Goal: Contribute content: Contribute content

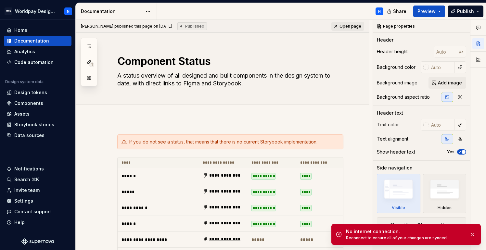
scroll to position [449, 0]
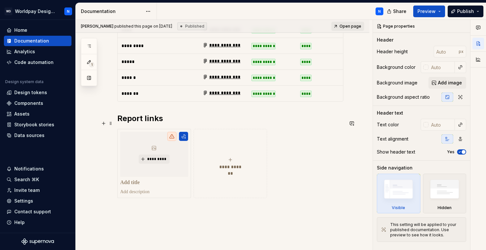
scroll to position [482, 0]
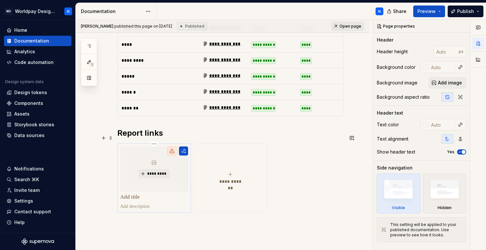
click at [142, 194] on p at bounding box center [154, 197] width 68 height 7
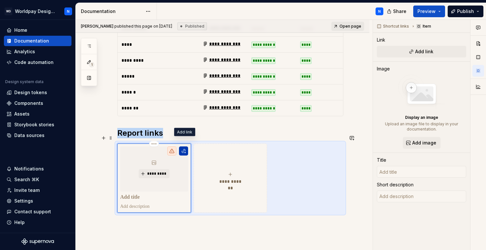
click at [187, 147] on button "button" at bounding box center [183, 151] width 9 height 9
type textarea "*"
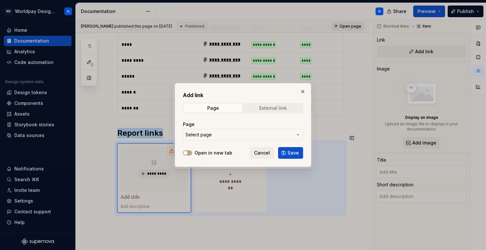
click at [276, 110] on div "External link" at bounding box center [273, 108] width 28 height 5
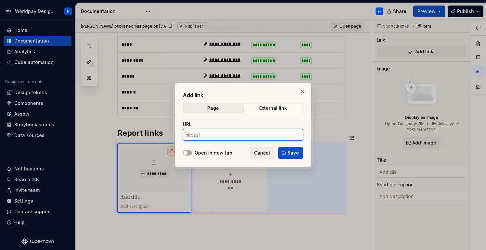
click at [219, 138] on input "URL" at bounding box center [243, 135] width 120 height 12
paste input "https://supreme-adventure-jnm35mr.pages.github.io/test-results/lcov-report/inde…"
type input "https://supreme-adventure-jnm35mr.pages.github.io/test-results/lcov-report/inde…"
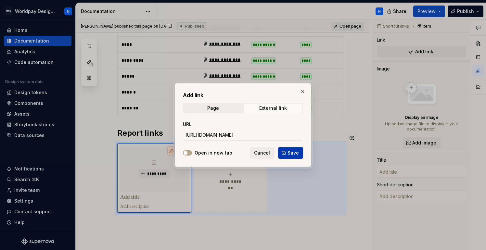
click at [296, 156] on span "Save" at bounding box center [293, 153] width 11 height 7
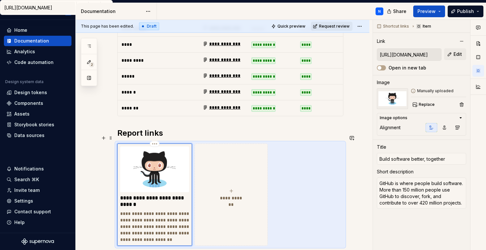
click at [147, 195] on p "**********" at bounding box center [154, 201] width 69 height 13
drag, startPoint x: 452, startPoint y: 161, endPoint x: 375, endPoint y: 158, distance: 76.8
click at [375, 158] on div "Shortcut links Item Link https://supreme-adventure-jnm35mr.pages.github.io/test…" at bounding box center [421, 135] width 97 height 231
type textarea "*"
type input "C"
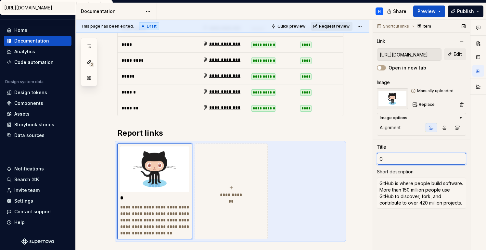
type textarea "*"
type input "Co"
type textarea "*"
type input "Cod"
type textarea "*"
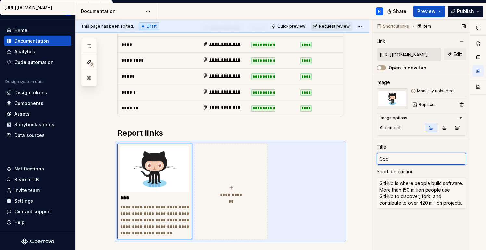
type input "Code"
type textarea "*"
type input "Code"
type textarea "*"
type input "Code C"
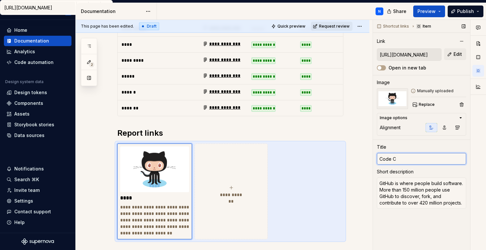
type textarea "*"
type input "Code Co"
type textarea "*"
type input "Code Cov"
type textarea "*"
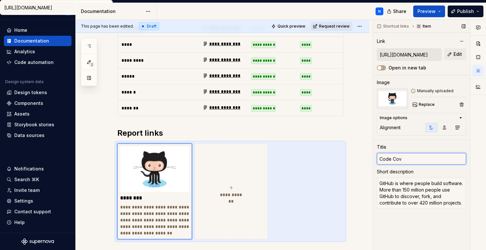
type input "Code Cove"
type textarea "*"
type input "Code Cover"
type textarea "*"
type input "Code Covera"
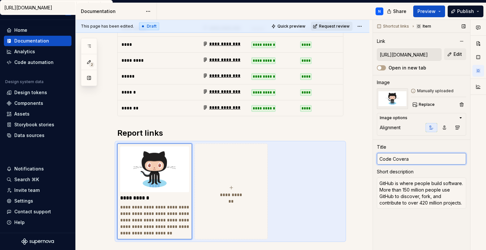
type textarea "*"
type input "Code Coverag"
type textarea "*"
type input "Code Coverage"
type textarea "*"
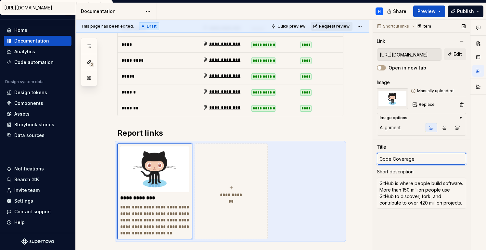
type input "Code Coverage"
type textarea "*"
type input "Code Coverage R"
type textarea "*"
type input "Code Coverage Re"
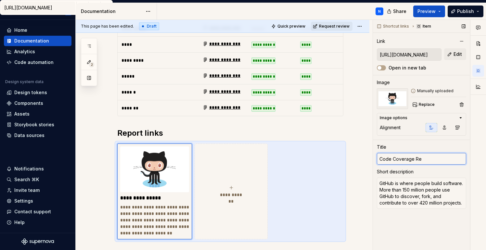
type textarea "*"
type input "Code Coverage Rep"
type textarea "*"
type input "Code Coverage Repo"
type textarea "*"
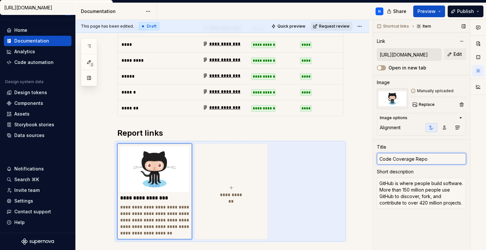
type input "Code Coverage Repor"
type textarea "*"
type input "Code Coverage Report"
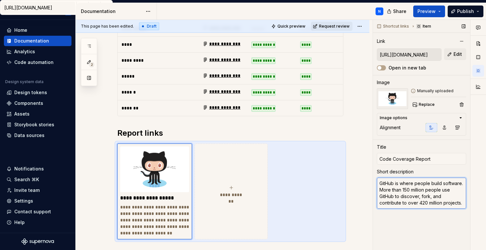
click at [405, 193] on textarea "GitHub is where people build software. More than 150 million people use GitHub …" at bounding box center [421, 193] width 89 height 31
type textarea "*"
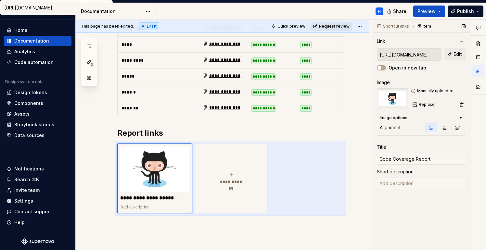
click at [413, 91] on icon at bounding box center [414, 91] width 4 height 4
click at [437, 91] on div "Manually uploaded" at bounding box center [439, 90] width 56 height 5
click at [389, 100] on img at bounding box center [392, 98] width 31 height 21
click at [426, 102] on span "Replace" at bounding box center [427, 104] width 16 height 5
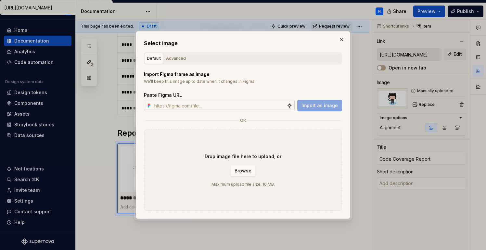
type textarea "*"
click at [176, 57] on div "Advanced" at bounding box center [176, 58] width 20 height 7
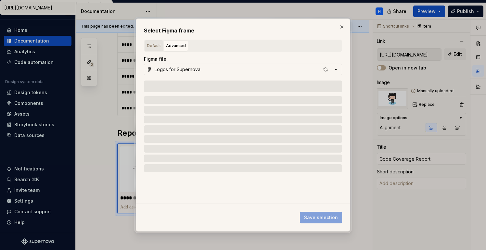
click at [153, 46] on div "Default" at bounding box center [154, 46] width 14 height 7
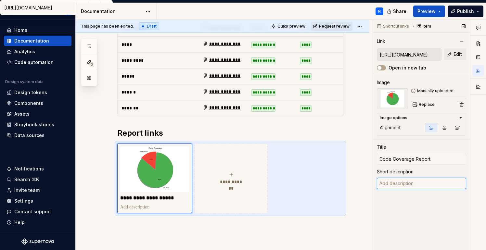
click at [407, 183] on textarea at bounding box center [421, 184] width 89 height 12
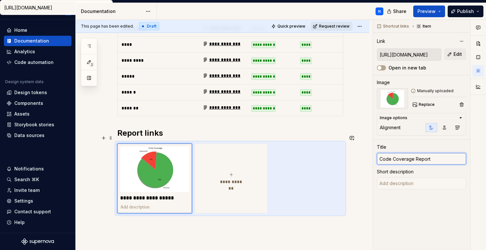
drag, startPoint x: 435, startPoint y: 159, endPoint x: 371, endPoint y: 159, distance: 64.1
click at [371, 159] on div "**********" at bounding box center [281, 135] width 411 height 231
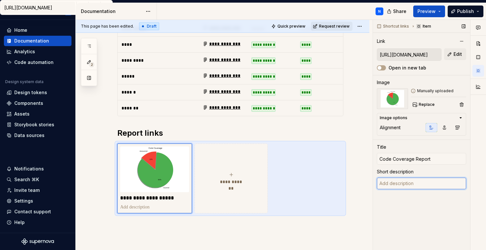
click at [416, 186] on textarea at bounding box center [421, 184] width 89 height 12
paste textarea "Code coverage is a metric that measures how much of your source code is execute…"
type textarea "*"
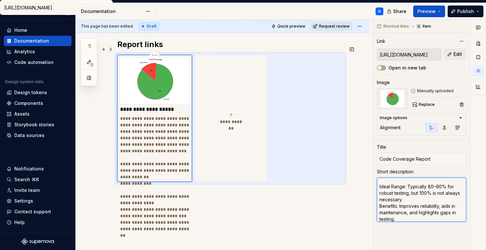
scroll to position [577, 0]
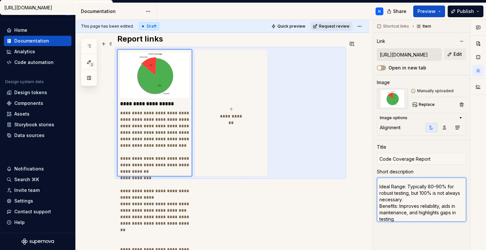
type textarea "Code coverage is a metric that measures how much of your source code is execute…"
click at [323, 68] on div "**********" at bounding box center [230, 112] width 226 height 127
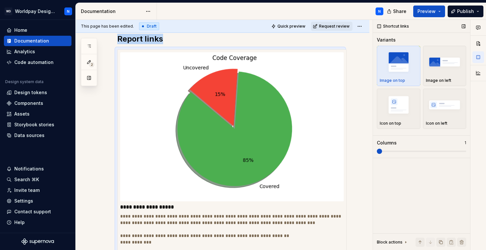
scroll to position [597, 0]
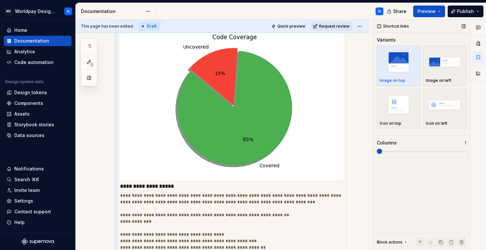
click at [380, 154] on span at bounding box center [379, 151] width 5 height 5
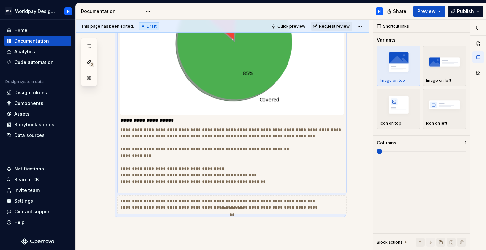
scroll to position [646, 0]
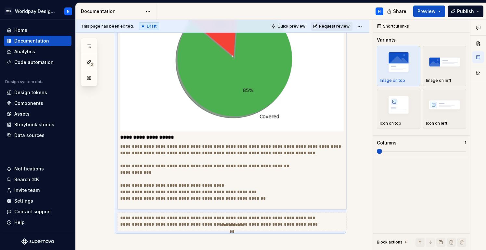
click at [272, 170] on p "**********" at bounding box center [232, 185] width 224 height 85
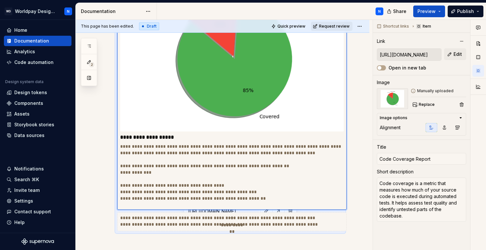
click at [120, 157] on p "**********" at bounding box center [232, 185] width 224 height 85
type textarea "*"
type textarea "Code coverage is a metric that measures how much of your source code is execute…"
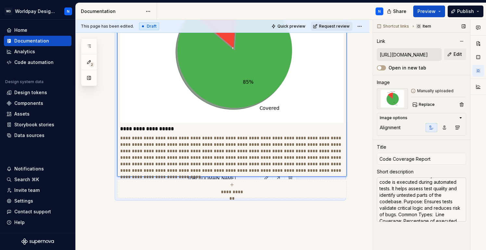
scroll to position [15, 0]
drag, startPoint x: 404, startPoint y: 201, endPoint x: 406, endPoint y: 209, distance: 8.8
click at [404, 202] on textarea "Code coverage is a metric that measures how much of your source code is execute…" at bounding box center [421, 200] width 89 height 44
click at [407, 207] on textarea "Code coverage is a metric that measures how much of your source code is execute…" at bounding box center [421, 200] width 89 height 44
click at [404, 202] on textarea "Code coverage is a metric that measures how much of your source code is execute…" at bounding box center [421, 200] width 89 height 44
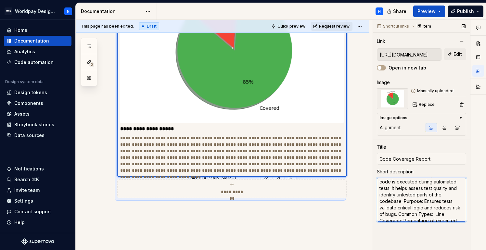
type textarea "*"
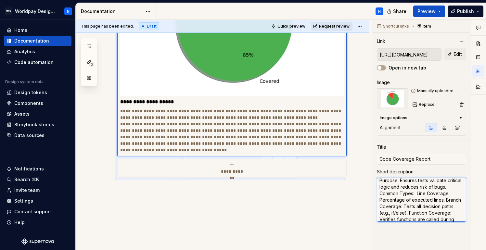
scroll to position [683, 0]
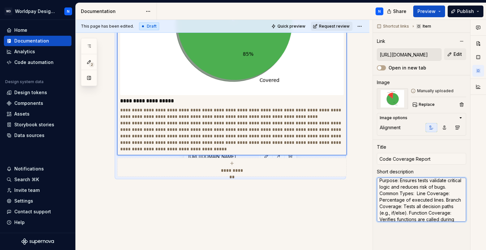
type textarea "Code coverage is a metric that measures how much of your source code is execute…"
click at [275, 126] on p "**********" at bounding box center [232, 130] width 224 height 46
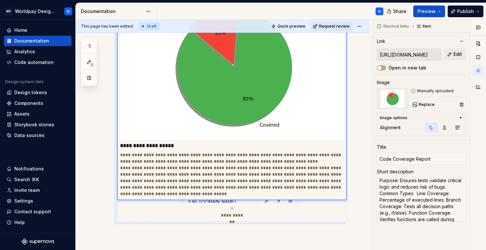
scroll to position [640, 0]
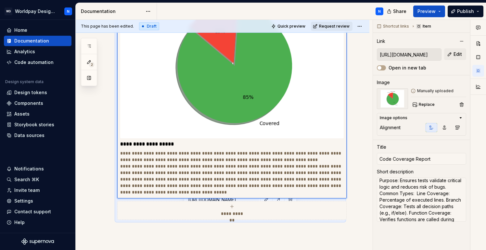
click at [233, 204] on icon "submit" at bounding box center [232, 206] width 5 height 5
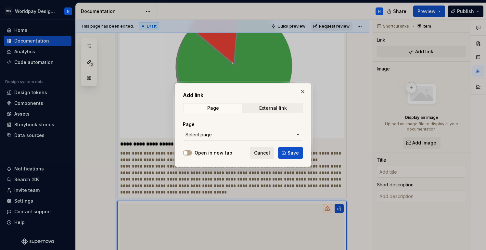
click at [262, 153] on span "Cancel" at bounding box center [262, 153] width 16 height 7
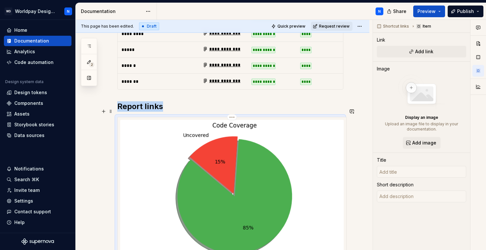
scroll to position [509, 0]
click at [427, 10] on span "Preview" at bounding box center [427, 11] width 18 height 7
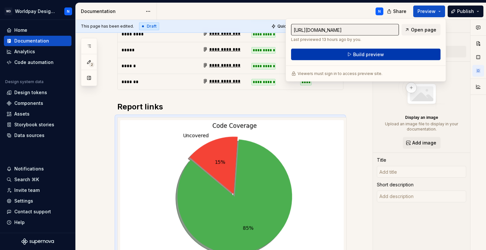
click at [399, 53] on button "Build preview" at bounding box center [366, 55] width 150 height 12
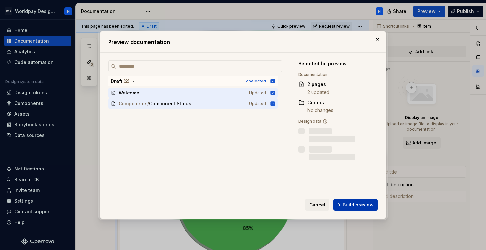
click at [362, 207] on span "Build preview" at bounding box center [358, 205] width 31 height 7
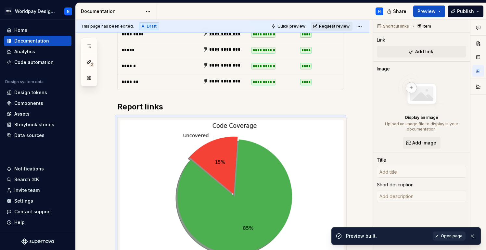
click at [454, 235] on span "Open page" at bounding box center [452, 236] width 22 height 5
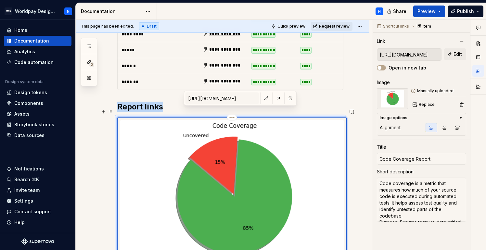
click at [293, 123] on img at bounding box center [232, 194] width 224 height 149
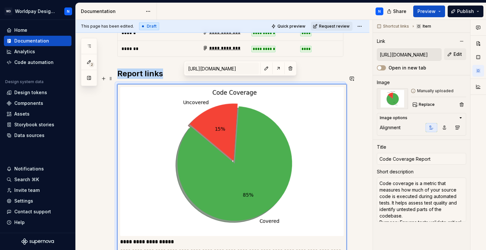
scroll to position [544, 0]
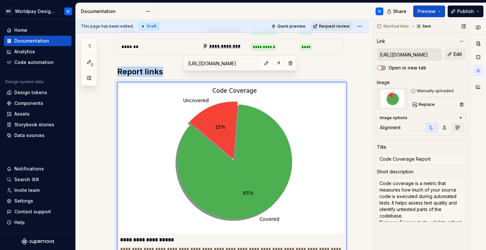
click at [460, 128] on icon "button" at bounding box center [457, 127] width 5 height 5
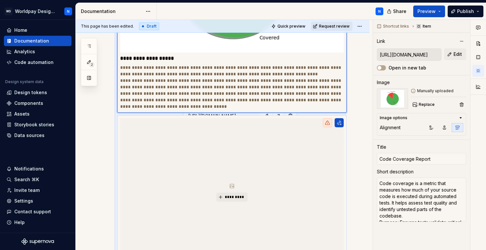
scroll to position [728, 0]
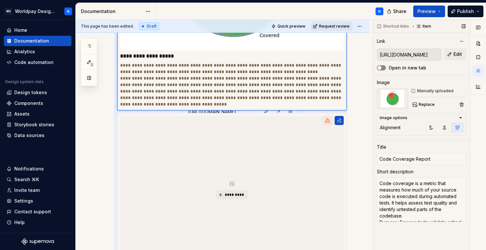
click at [382, 68] on button "Open in new tab" at bounding box center [381, 67] width 9 height 5
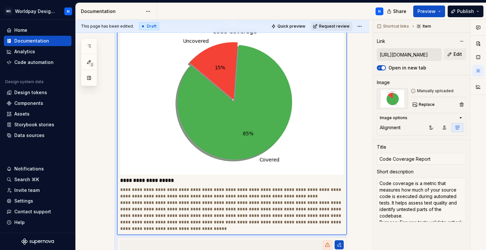
scroll to position [559, 0]
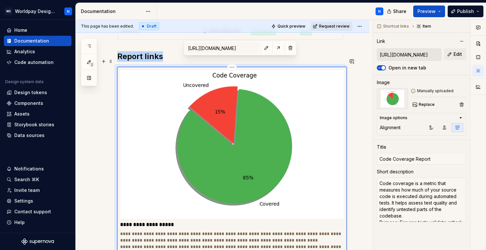
click at [321, 130] on img at bounding box center [232, 144] width 224 height 149
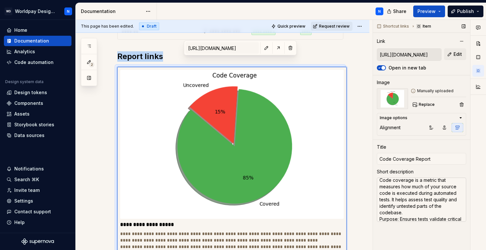
scroll to position [0, 0]
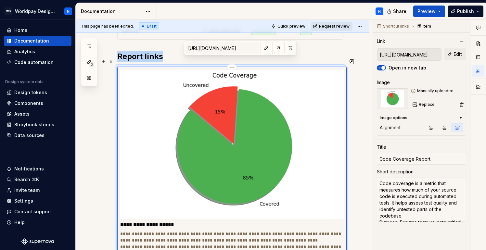
click at [246, 164] on img at bounding box center [232, 144] width 224 height 149
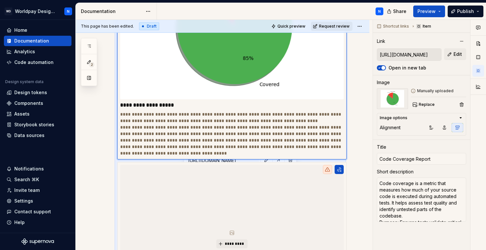
scroll to position [678, 0]
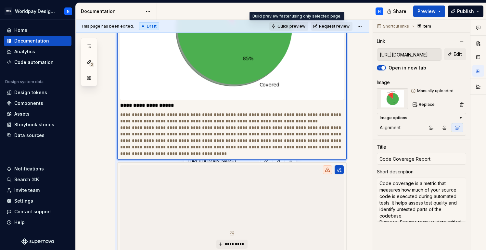
click at [292, 24] on span "Quick preview" at bounding box center [292, 26] width 28 height 5
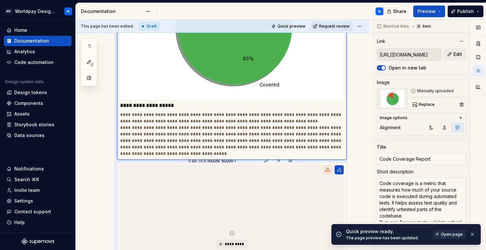
click at [450, 235] on span "Open page" at bounding box center [452, 234] width 22 height 5
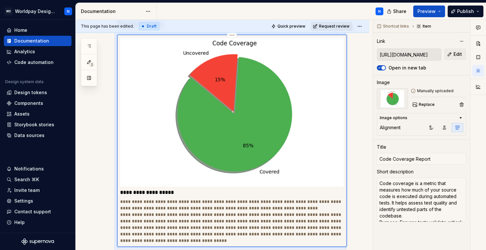
scroll to position [517, 0]
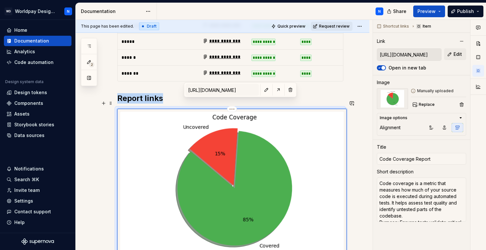
click at [231, 100] on html "WD Worldpay Design System N Home Documentation Analytics Code automation Design…" at bounding box center [243, 125] width 486 height 250
click at [338, 100] on html "WD Worldpay Design System N Home Documentation Analytics Code automation Design…" at bounding box center [243, 125] width 486 height 250
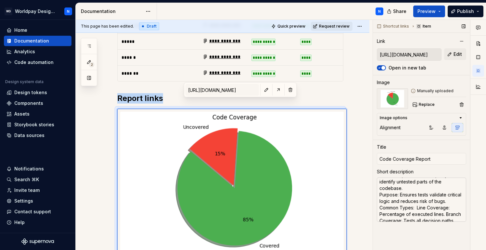
scroll to position [29, 0]
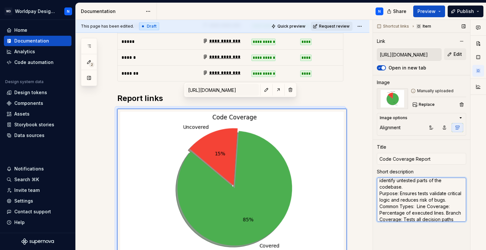
click at [428, 195] on textarea "Code coverage is a metric that measures how much of your source code is execute…" at bounding box center [421, 200] width 89 height 44
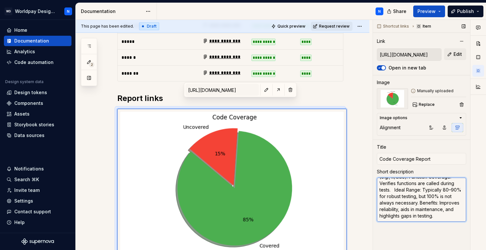
drag, startPoint x: 380, startPoint y: 193, endPoint x: 393, endPoint y: 190, distance: 13.3
click at [393, 190] on textarea "Code coverage is a metric that measures how much of your source code is execute…" at bounding box center [421, 200] width 89 height 44
type textarea "*"
type textarea "Code coverage is a metric that measures how much of your source code is execute…"
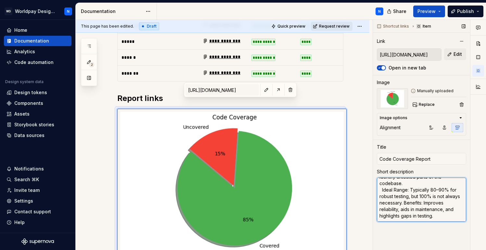
type textarea "*"
type textarea "Code coverage is a metric that measures how much of your source code is execute…"
drag, startPoint x: 412, startPoint y: 196, endPoint x: 440, endPoint y: 222, distance: 38.0
click at [440, 222] on textarea "Code coverage is a metric that measures how much of your source code is execute…" at bounding box center [421, 200] width 89 height 44
type textarea "*"
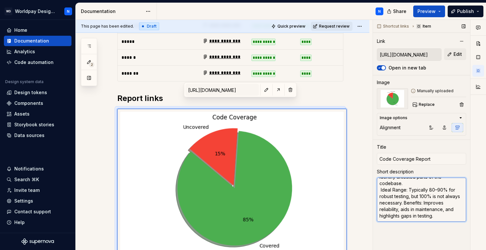
type textarea "Code coverage is a metric that measures how much of your source code is execute…"
type textarea "*"
type textarea "Code coverage is a metric that measures how much of your source code is execute…"
type textarea "*"
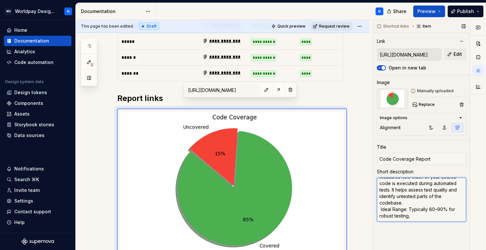
type textarea "Code coverage is a metric that measures how much of your source code is execute…"
type textarea "*"
type textarea "Code coverage is a metric that measures how much of your source code is execute…"
click at [467, 166] on div "Shortcut links Item Link https://supreme-adventure-jnm35mr.pages.github.io/test…" at bounding box center [421, 135] width 97 height 231
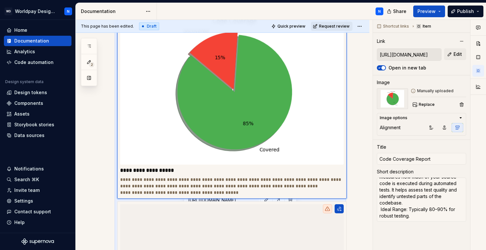
scroll to position [612, 0]
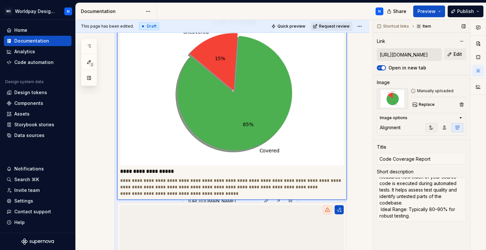
click at [431, 128] on icon "button" at bounding box center [432, 128] width 4 height 4
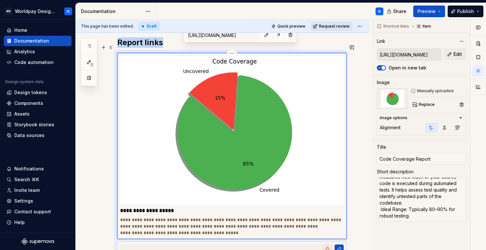
scroll to position [563, 0]
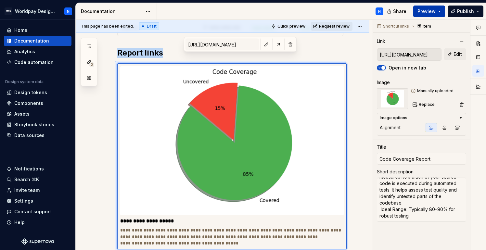
click at [429, 11] on span "Preview" at bounding box center [427, 11] width 18 height 7
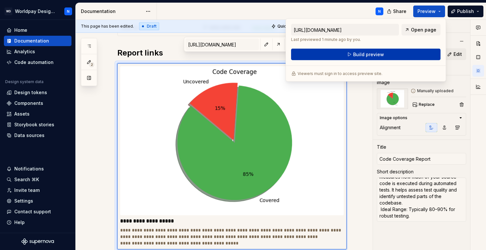
click at [389, 55] on button "Build preview" at bounding box center [366, 55] width 150 height 12
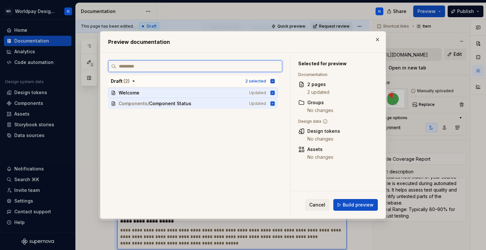
click at [275, 92] on icon at bounding box center [272, 92] width 5 height 5
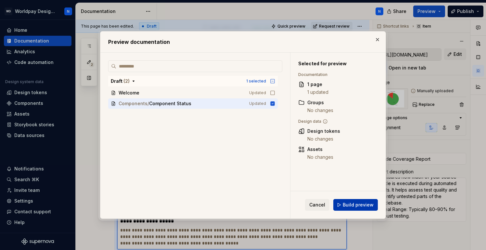
click at [360, 206] on span "Build preview" at bounding box center [358, 205] width 31 height 7
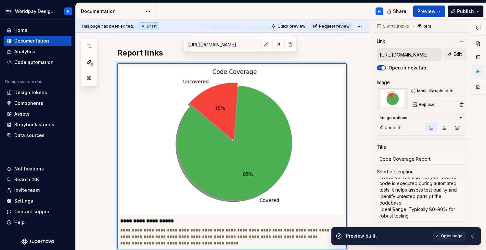
click at [451, 237] on span "Open page" at bounding box center [452, 236] width 22 height 5
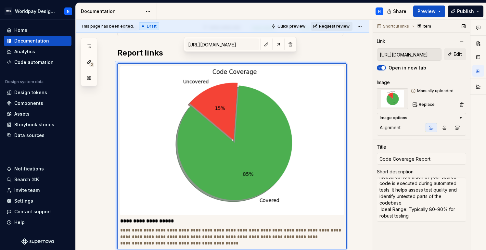
click at [389, 99] on img at bounding box center [392, 98] width 31 height 21
click at [392, 99] on img at bounding box center [392, 98] width 31 height 21
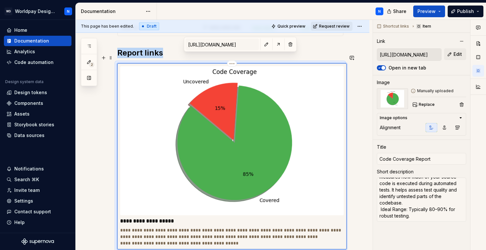
click at [260, 127] on img at bounding box center [232, 140] width 224 height 149
click at [394, 99] on img at bounding box center [392, 98] width 31 height 21
click at [392, 91] on img at bounding box center [392, 98] width 31 height 21
click at [396, 100] on img at bounding box center [392, 98] width 31 height 21
click at [420, 106] on span "Replace" at bounding box center [427, 104] width 16 height 5
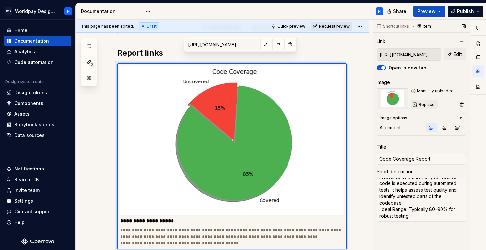
click at [425, 104] on span "Replace" at bounding box center [427, 104] width 16 height 5
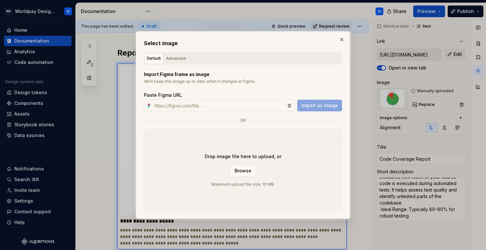
click at [154, 165] on div "Drop image file here to upload, or Browse Maximum upload file size: 10 MB." at bounding box center [243, 170] width 198 height 81
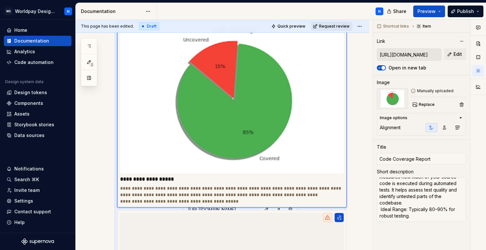
scroll to position [611, 0]
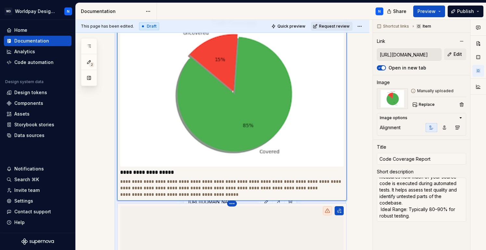
click at [232, 194] on html "WD Worldpay Design System N Home Documentation Analytics Code automation Design…" at bounding box center [243, 125] width 486 height 250
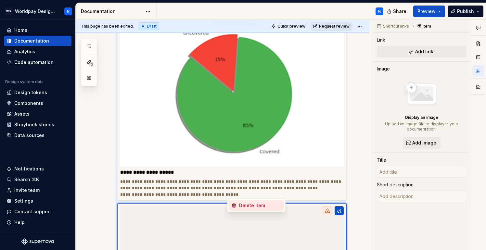
click at [247, 206] on div "Delete item" at bounding box center [260, 206] width 42 height 7
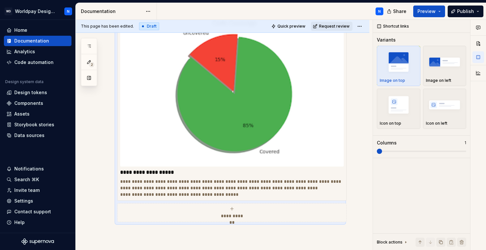
scroll to position [597, 0]
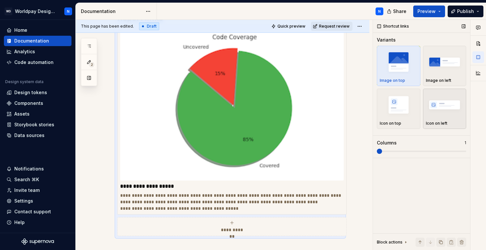
click at [441, 108] on img "button" at bounding box center [445, 105] width 38 height 24
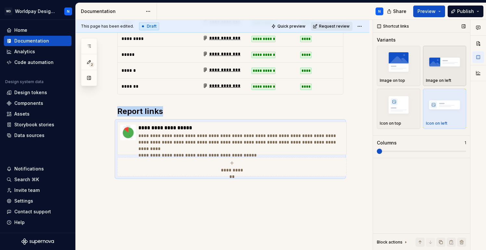
click at [439, 63] on img "button" at bounding box center [445, 62] width 38 height 24
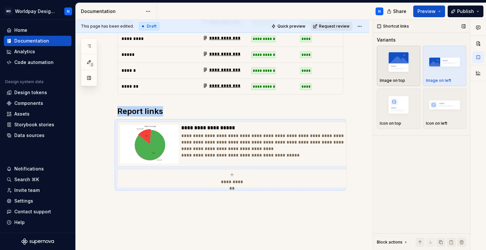
click at [403, 67] on img "button" at bounding box center [399, 62] width 38 height 24
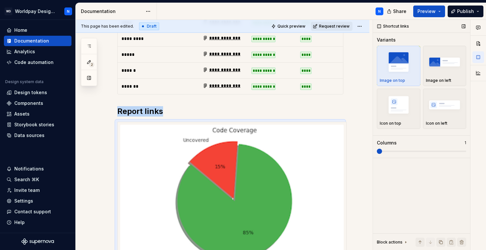
scroll to position [574, 0]
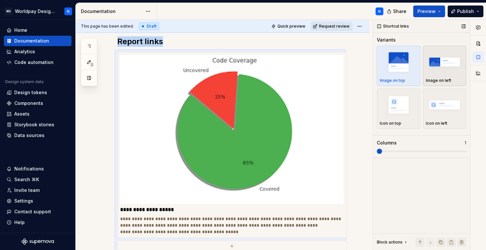
click at [442, 65] on img "button" at bounding box center [445, 62] width 38 height 24
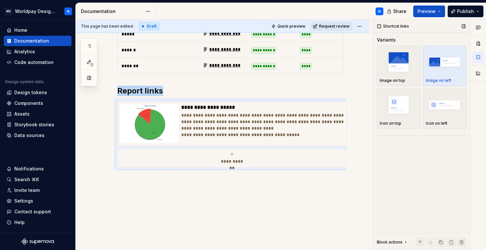
scroll to position [516, 0]
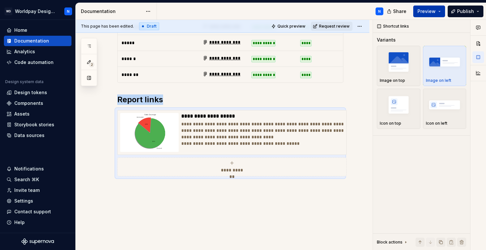
click at [426, 11] on span "Preview" at bounding box center [427, 11] width 18 height 7
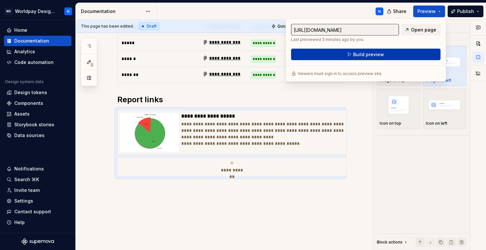
click at [387, 54] on button "Build preview" at bounding box center [366, 55] width 150 height 12
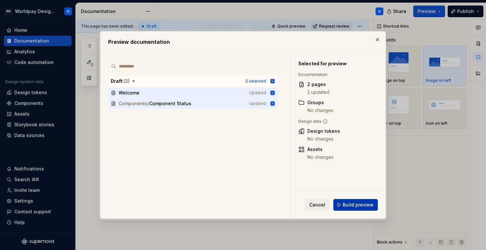
click at [349, 204] on span "Build preview" at bounding box center [358, 205] width 31 height 7
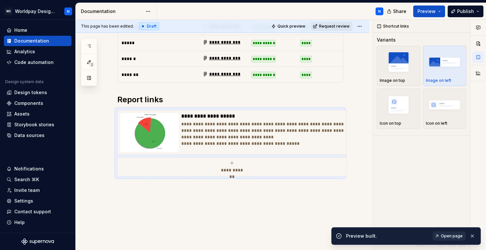
click at [447, 234] on span "Open page" at bounding box center [452, 236] width 22 height 5
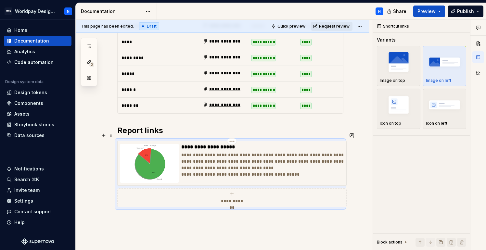
scroll to position [490, 0]
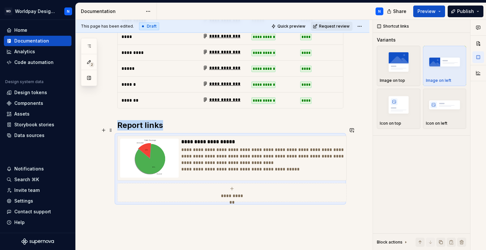
click at [233, 186] on icon "submit" at bounding box center [232, 188] width 5 height 5
type textarea "*"
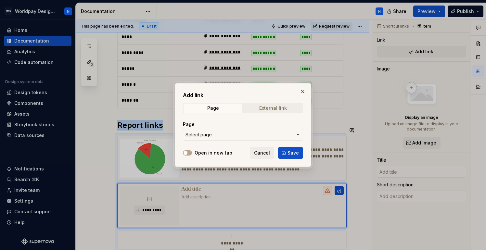
click at [273, 109] on div "External link" at bounding box center [273, 108] width 28 height 5
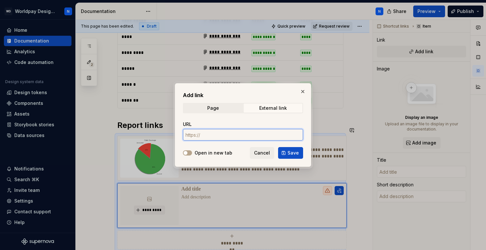
click at [213, 131] on input "URL" at bounding box center [243, 135] width 120 height 12
paste input "https://supreme-adventure-jnm35mr.pages.github.io/accessbility-report.html"
type input "https://supreme-adventure-jnm35mr.pages.github.io/accessbility-report.html"
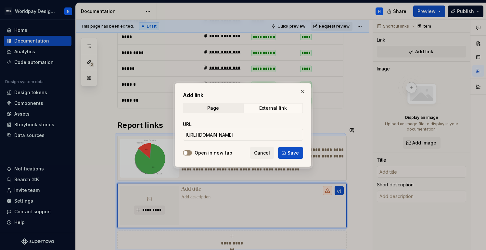
click at [190, 153] on button "Open in new tab" at bounding box center [187, 153] width 9 height 5
click at [293, 154] on span "Save" at bounding box center [293, 153] width 11 height 7
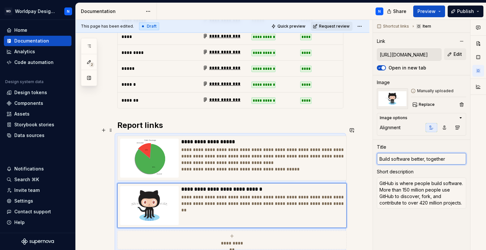
drag, startPoint x: 448, startPoint y: 159, endPoint x: 373, endPoint y: 159, distance: 75.8
click at [373, 159] on div "**********" at bounding box center [281, 135] width 411 height 231
type textarea "*"
type input "D"
type textarea "*"
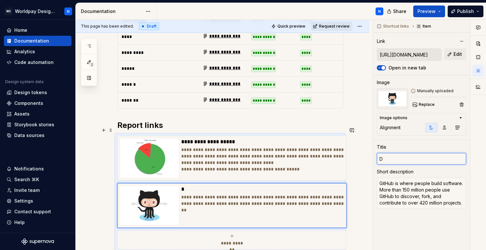
type input "De"
type textarea "*"
type input "Des"
type textarea "*"
type input "Desi"
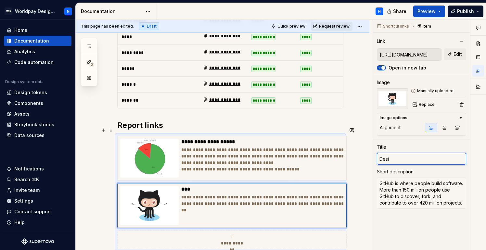
type textarea "*"
type input "Desig"
type textarea "*"
type input "Design"
type textarea "*"
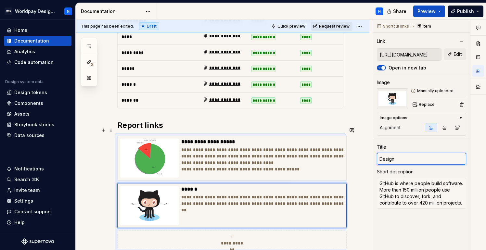
type input "Design"
type textarea "*"
type input "Design S"
type textarea "*"
type input "Design Sy"
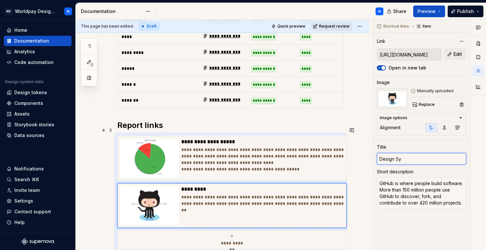
type textarea "*"
type input "Design Sys"
type textarea "*"
type input "Design Syst"
type textarea "*"
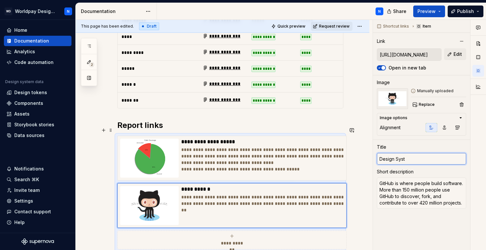
type input "Design Syste"
type textarea "*"
type input "Design System"
type textarea "*"
type input "Design System"
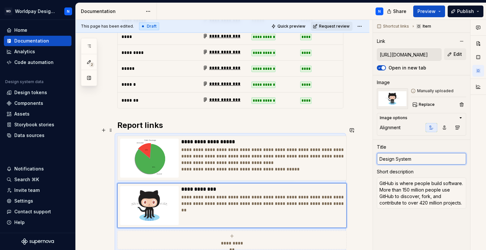
type textarea "*"
type input "Design System A"
type textarea "*"
type input "Design System Ac"
type textarea "*"
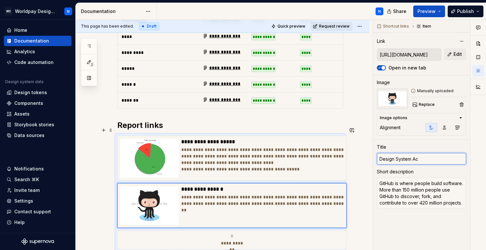
type input "Design System Acc"
type textarea "*"
type input "Design System Acce"
type textarea "*"
type input "Design System Acces"
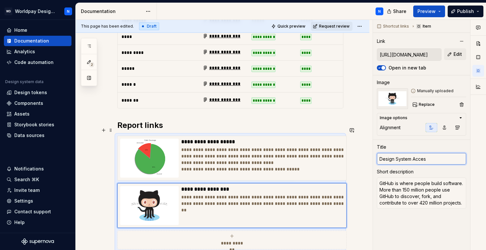
type textarea "*"
type input "Design System Access"
type textarea "*"
type input "Design System Accessb"
type textarea "*"
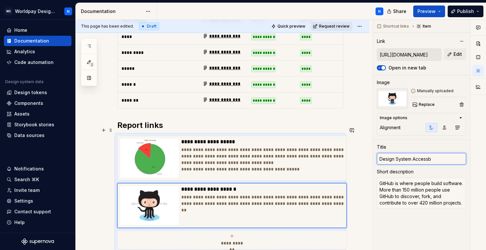
type input "Design System Accessbi"
type textarea "*"
type input "Design System Accessbil"
type textarea "*"
type input "Design System Accessbili"
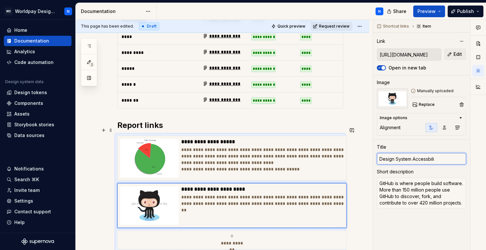
type textarea "*"
type input "Design System Accessbilit"
type textarea "*"
type input "Design System Accessbility"
type textarea "*"
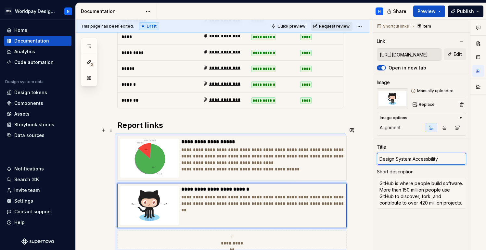
type input "Design System Accessbility"
type textarea "*"
type input "Design System Accessbility R"
type textarea "*"
type input "Design System Accessbility Re"
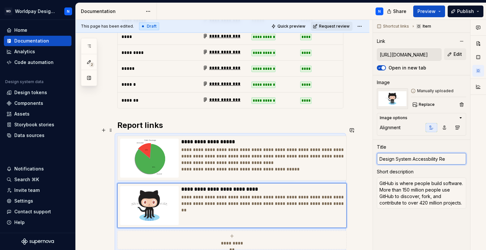
type textarea "*"
type input "Design System Accessbility Rep"
type textarea "*"
type input "Design System Accessbility Repo"
type textarea "*"
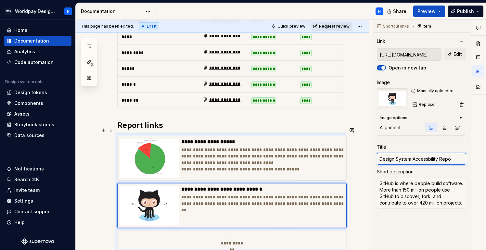
type input "Design System Accessbility Repor"
type textarea "*"
type input "Design System Accessbility Report"
type textarea "*"
drag, startPoint x: 413, startPoint y: 158, endPoint x: 459, endPoint y: 158, distance: 45.5
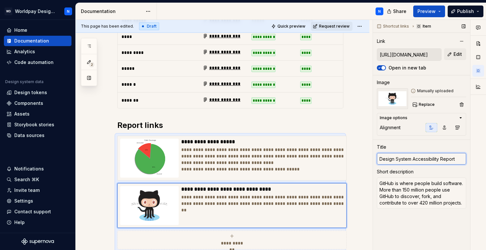
click at [459, 158] on input "Design System Accessibility Report" at bounding box center [421, 159] width 89 height 12
click at [458, 159] on input "Design System Accessibility Report" at bounding box center [421, 159] width 89 height 12
drag, startPoint x: 459, startPoint y: 159, endPoint x: 413, endPoint y: 159, distance: 46.5
click at [413, 159] on input "Design System Accessibility Report" at bounding box center [421, 159] width 89 height 12
type input "Design System Accessibility Report"
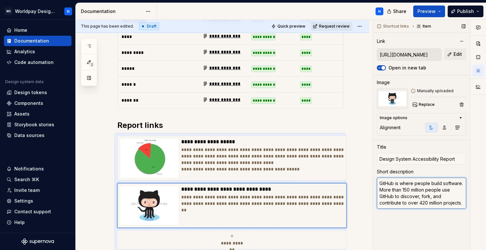
click at [404, 191] on textarea "GitHub is where people build software. More than 150 million people use GitHub …" at bounding box center [421, 193] width 89 height 31
paste textarea "Ensures web applications meet WCAG (Web Content Accessibility Guidelines) and o…"
type textarea "*"
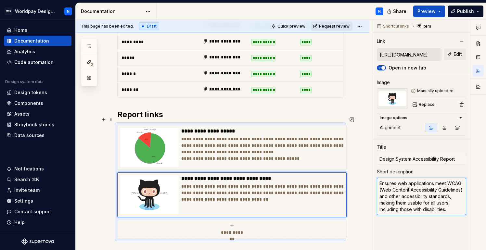
scroll to position [507, 0]
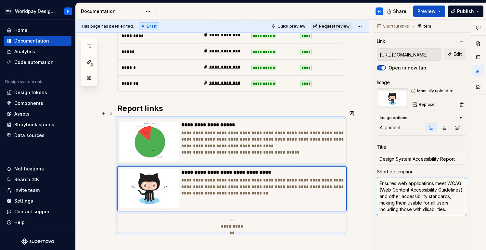
type textarea "Ensures web applications meet WCAG (Web Content Accessibility Guidelines) and o…"
click at [311, 130] on p "**********" at bounding box center [262, 143] width 163 height 26
type textarea "*"
type input "https://supreme-adventure-jnm35mr.pages.github.io/test-results/lcov-report/inde…"
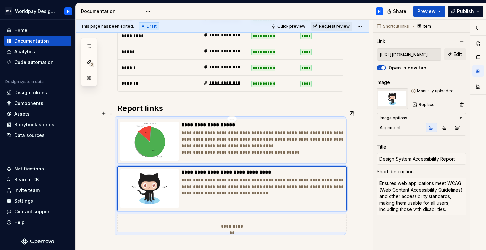
type input "Code Coverage Report"
type textarea "Code coverage is a metric that measures how much of your source code is execute…"
type input "https://supreme-adventure-jnm35mr.pages.github.io/test-results/lcov-report/inde…"
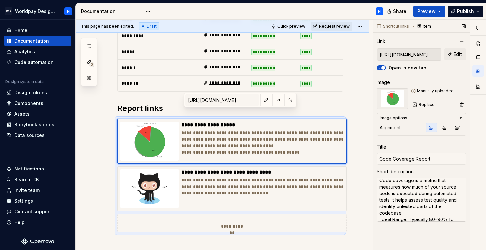
scroll to position [4, 0]
type textarea "*"
drag, startPoint x: 442, startPoint y: 186, endPoint x: 445, endPoint y: 203, distance: 17.5
click at [442, 186] on textarea "Code coverage is a metric that measures how much of your source code is execute…" at bounding box center [421, 200] width 89 height 44
click at [441, 185] on textarea "Code coverage is a metric that measures how much of your source code is execute…" at bounding box center [421, 200] width 89 height 44
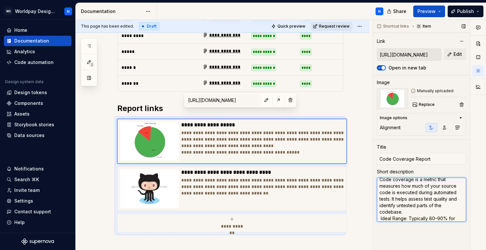
type textarea "Code coverage is a metric that measures how much of you source code is executed…"
type textarea "*"
type textarea "Code coverage is a metric that measures how much of yo source code is executed …"
type textarea "*"
type textarea "Code coverage is a metric that measures how much of y source code is executed d…"
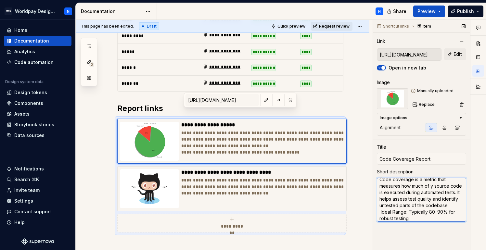
type textarea "*"
type textarea "Code coverage is a metric that measures how much of source code is executed dur…"
type textarea "*"
type textarea "Code coverage is a metric that measures how much of source code is executed dur…"
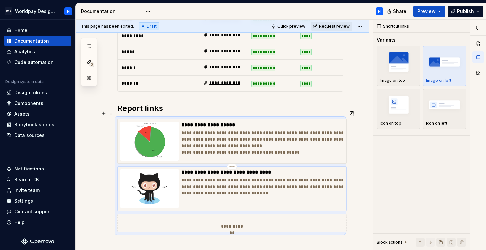
click at [267, 177] on p "**********" at bounding box center [262, 187] width 163 height 20
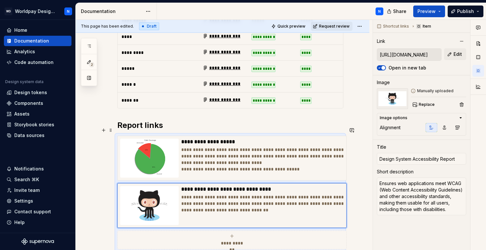
scroll to position [486, 0]
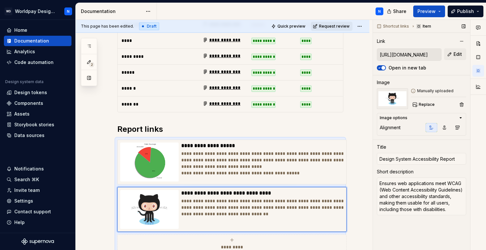
click at [414, 53] on input "https://supreme-adventure-jnm35mr.pages.github.io/accessbility-report.html" at bounding box center [410, 55] width 64 height 12
drag, startPoint x: 421, startPoint y: 55, endPoint x: 427, endPoint y: 55, distance: 5.5
click at [427, 55] on input "https://supreme-adventure-jnm35mr.pages.github.io/accessbility-report.html" at bounding box center [410, 55] width 64 height 12
click at [459, 54] on span "Edit" at bounding box center [458, 54] width 8 height 7
type textarea "*"
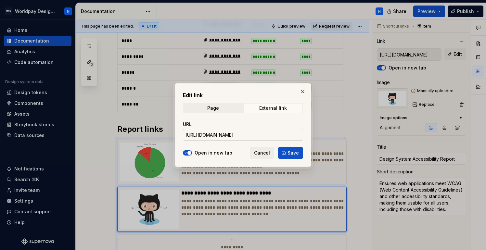
click at [277, 135] on input "https://supreme-adventure-jnm35mr.pages.github.io/accessbility-report.html" at bounding box center [243, 135] width 120 height 12
paste input "https://literate-adventure-9q7nonn.pages.github.io/accessbility-report.html"
type input "https://literate-adventure-9q7nonn.pages.github.io/accessbility-report.html"
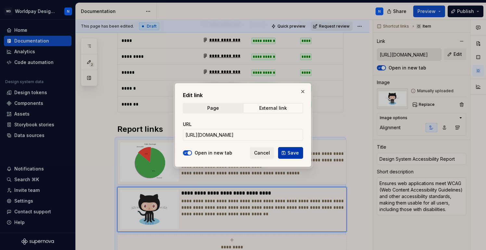
click at [294, 154] on span "Save" at bounding box center [293, 153] width 11 height 7
type textarea "*"
type input "https://literate-adventure-9q7nonn.pages.github.io/accessbility-report.html"
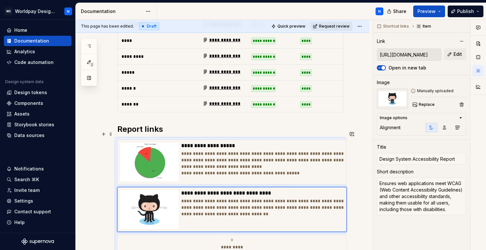
click at [232, 140] on div "**********" at bounding box center [230, 197] width 226 height 114
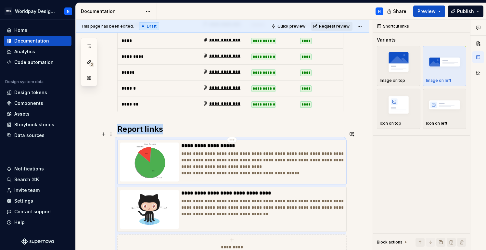
click at [268, 143] on div "**********" at bounding box center [262, 162] width 163 height 39
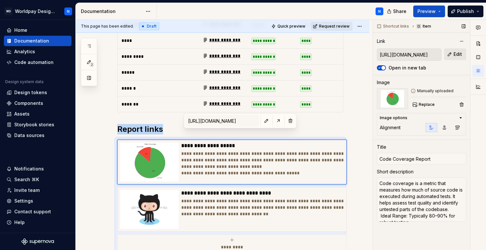
click at [460, 55] on span "Edit" at bounding box center [458, 54] width 8 height 7
type textarea "*"
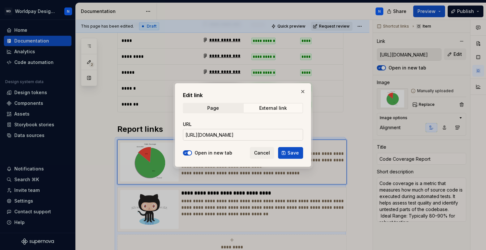
click at [260, 136] on input "https://supreme-adventure-jnm35mr.pages.github.io/test-results/lcov-report/inde…" at bounding box center [243, 135] width 120 height 12
paste input "literate-adventure-9q7nonn"
type input "https://literate-adventure-9q7nonn.pages.github.io/test-results/lcov-report/ind…"
type textarea "*"
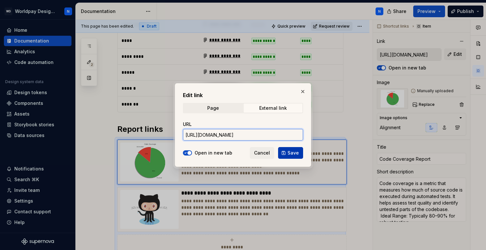
type input "https://literate-adventure-9q7nonn.pages.github.io/test-results/lcov-report/ind…"
click at [296, 154] on span "Save" at bounding box center [293, 153] width 11 height 7
type textarea "*"
type input "https://literate-adventure-9q7nonn.pages.github.io/test-results/lcov-report/ind…"
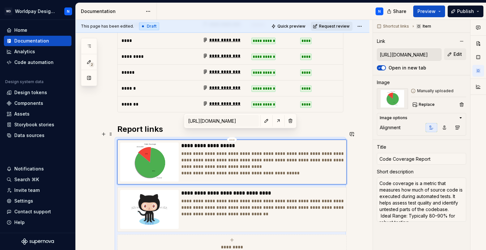
type input "https://literate-adventure-9q7nonn.pages.github.io/test-results/lcov-report/ind…"
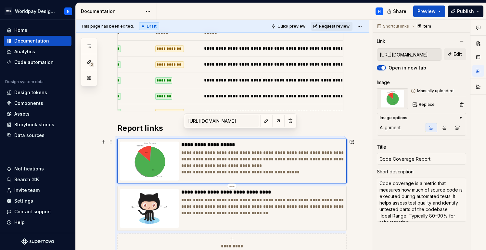
scroll to position [486, 0]
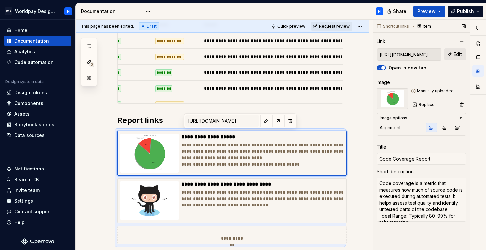
click at [458, 54] on span "Edit" at bounding box center [458, 54] width 8 height 7
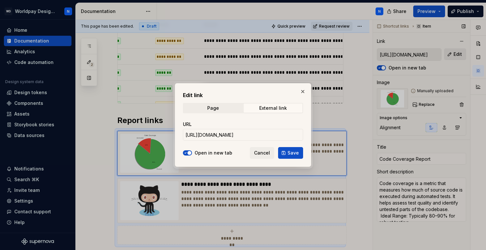
type textarea "*"
click at [262, 134] on input "https://literate-adventure-9q7nonn.pages.github.io/test-results/lcov-report/ind…" at bounding box center [243, 135] width 120 height 12
paste input "supreme-adventure-jnm35mr"
type input "https://supreme-adventure-jnm35mr.pages.github.io/test-results/lcov-report/inde…"
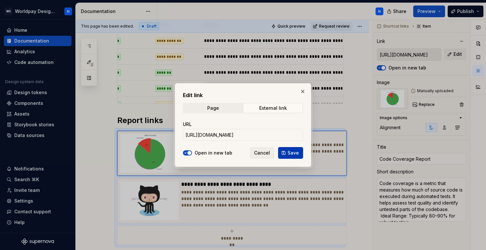
scroll to position [0, 0]
click at [296, 154] on span "Save" at bounding box center [293, 153] width 11 height 7
type textarea "*"
type input "https://supreme-adventure-jnm35mr.pages.github.io/test-results/lcov-report/inde…"
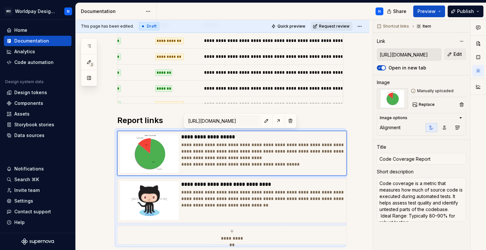
type input "https://supreme-adventure-jnm35mr.pages.github.io/test-results/lcov-report/inde…"
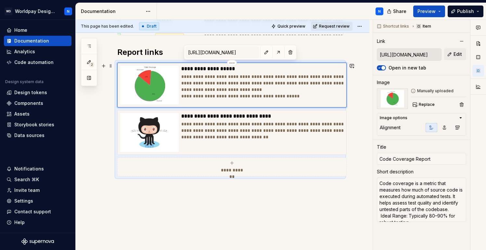
scroll to position [556, 0]
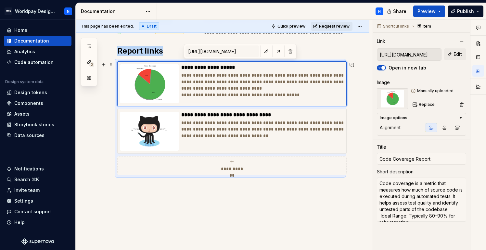
click at [233, 161] on icon "submit" at bounding box center [232, 161] width 5 height 5
type textarea "*"
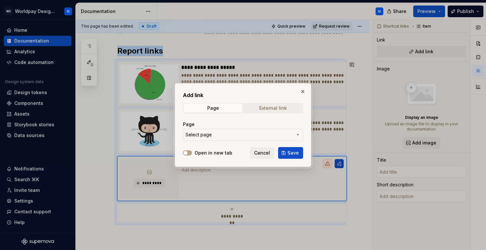
click at [270, 106] on div "External link" at bounding box center [273, 108] width 28 height 5
click at [227, 132] on input "URL" at bounding box center [243, 135] width 120 height 12
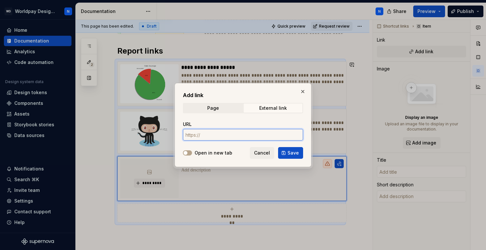
paste input "https://supreme-adventure-jnm35mr.pages.github.io/cross-browser-report/index.ht…"
type input "https://supreme-adventure-jnm35mr.pages.github.io/cross-browser-report/index.ht…"
click at [189, 152] on button "Open in new tab" at bounding box center [187, 153] width 9 height 5
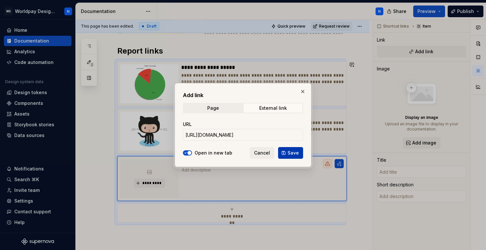
click at [295, 155] on span "Save" at bounding box center [293, 153] width 11 height 7
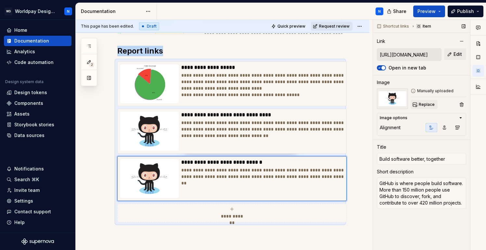
click at [428, 105] on span "Replace" at bounding box center [427, 104] width 16 height 5
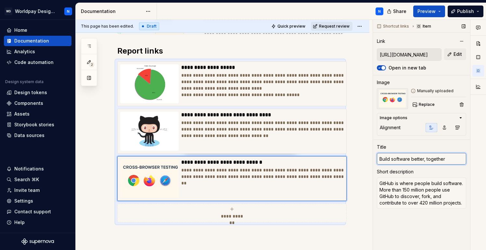
drag, startPoint x: 453, startPoint y: 158, endPoint x: 373, endPoint y: 158, distance: 79.3
click at [373, 158] on div "Shortcut links Item Link https://supreme-adventure-jnm35mr.pages.github.io/cros…" at bounding box center [421, 135] width 97 height 231
type textarea "*"
type input "C"
type textarea "*"
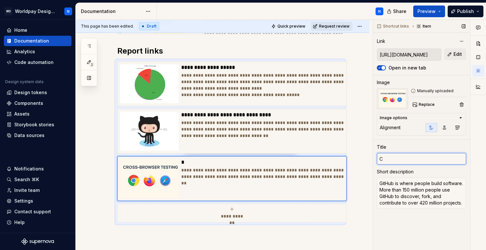
type input "Cr"
type textarea "*"
type input "Cro"
type textarea "*"
type input "Cros"
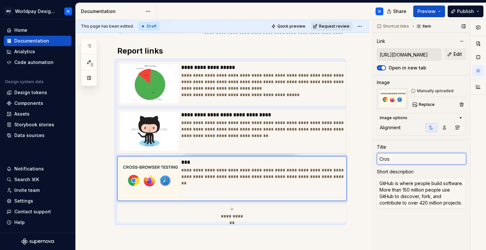
type textarea "*"
type input "Cross"
type textarea "*"
type input "Cross"
type textarea "*"
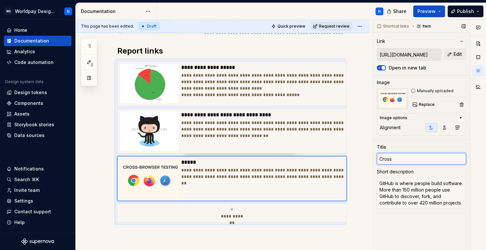
type input "Cross B"
type textarea "*"
type input "Cross Br"
type textarea "*"
type input "Cross B"
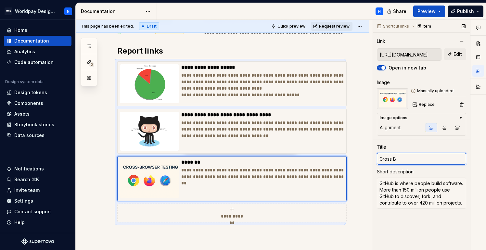
type textarea "*"
type input "Cross"
type textarea "*"
type input "Cross"
type textarea "*"
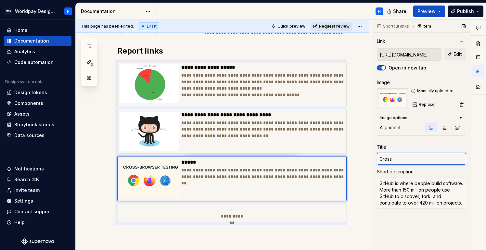
type input "Cross-"
type textarea "*"
type input "Cross-B"
type textarea "*"
type input "Cross-Br"
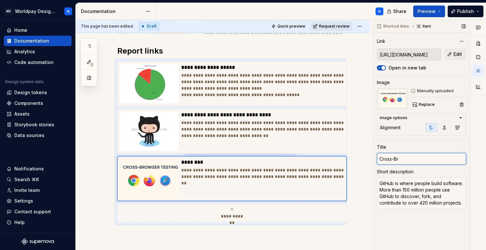
type textarea "*"
type input "Cross-Bro"
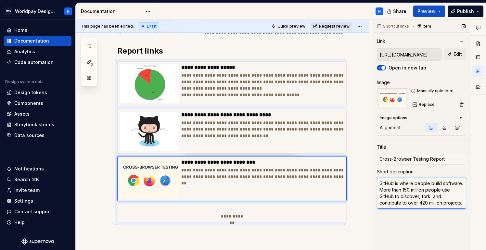
click at [416, 198] on textarea "GitHub is where people build software. More than 150 million people use GitHub …" at bounding box center [421, 193] width 89 height 31
paste textarea "Purpose: Detect rendering issues caused by browser-specific engines. Validate c…"
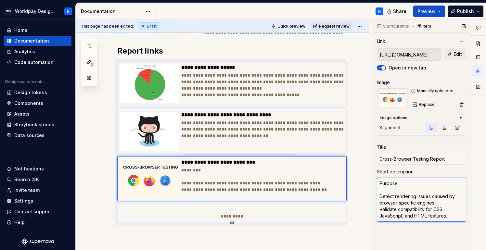
click at [380, 195] on textarea "Purpose: Detect rendering issues caused by browser-specific engines. Validate c…" at bounding box center [421, 200] width 89 height 44
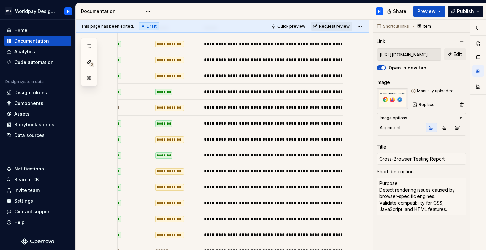
scroll to position [211, 0]
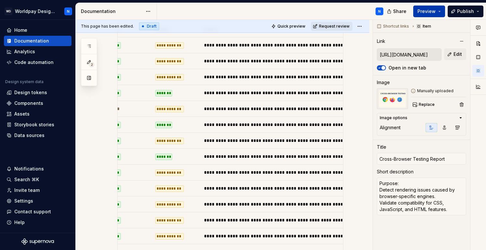
click at [432, 10] on span "Preview" at bounding box center [427, 11] width 18 height 7
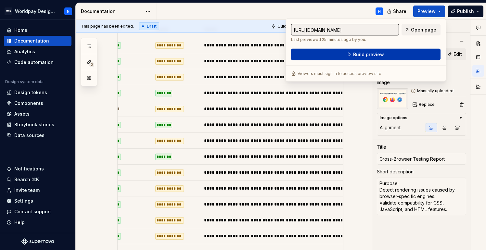
click at [371, 53] on span "Build preview" at bounding box center [368, 54] width 31 height 7
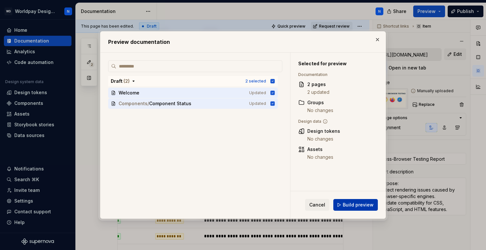
click at [358, 207] on span "Build preview" at bounding box center [358, 205] width 31 height 7
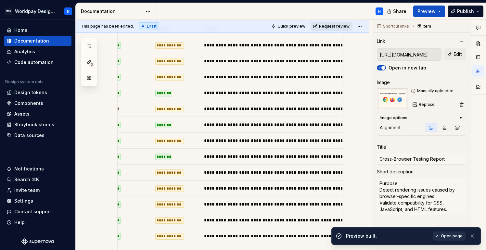
click at [454, 236] on span "Open page" at bounding box center [452, 236] width 22 height 5
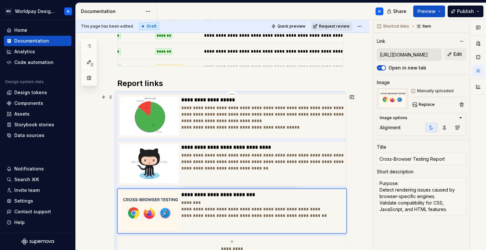
scroll to position [530, 0]
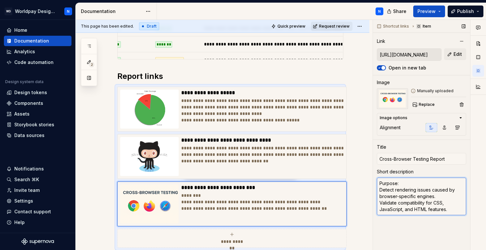
click at [380, 187] on textarea "Purpose: Detect rendering issues caused by browser-specific engines. Validate c…" at bounding box center [421, 197] width 89 height 38
click at [380, 195] on textarea "Purpose: Detect rendering issues caused by browser-specific engines. Validate c…" at bounding box center [421, 197] width 89 height 38
click at [379, 191] on textarea "Purpose: Detect rendering issues caused by browser-specific engines. Validate c…" at bounding box center [421, 197] width 89 height 38
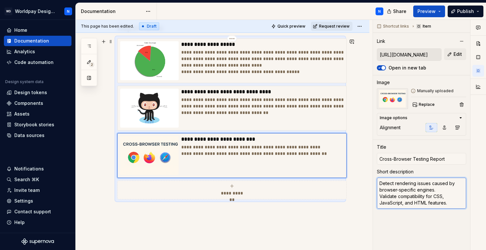
scroll to position [611, 0]
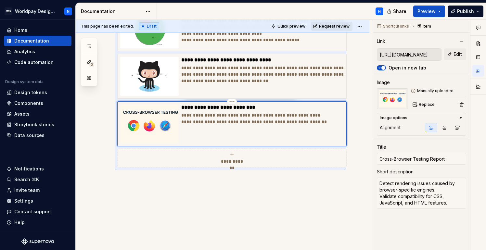
click at [317, 115] on p "**********" at bounding box center [262, 118] width 163 height 13
click at [322, 121] on p "**********" at bounding box center [262, 118] width 163 height 13
click at [456, 205] on textarea "Detect rendering issues caused by browser-specific engines. Validate compatibil…" at bounding box center [421, 193] width 89 height 31
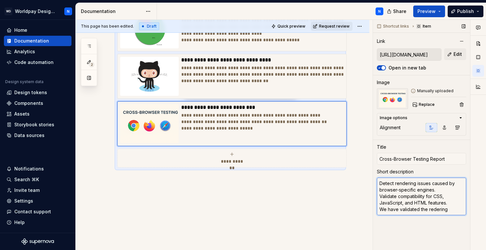
click at [433, 209] on textarea "Detect rendering issues caused by browser-specific engines. Validate compatibil…" at bounding box center [421, 197] width 89 height 38
click at [454, 209] on textarea "Detect rendering issues caused by browser-specific engines. Validate compatibil…" at bounding box center [421, 197] width 89 height 38
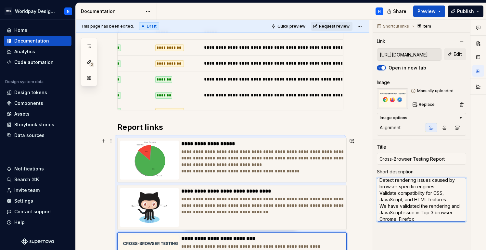
scroll to position [479, 0]
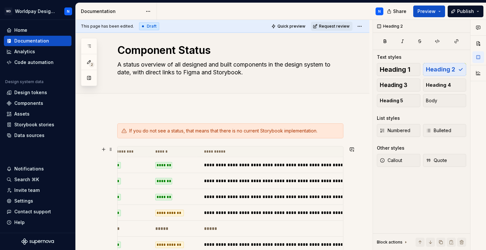
scroll to position [10, 0]
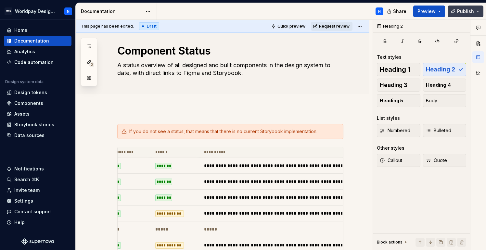
click at [478, 11] on button "Publish" at bounding box center [466, 12] width 36 height 12
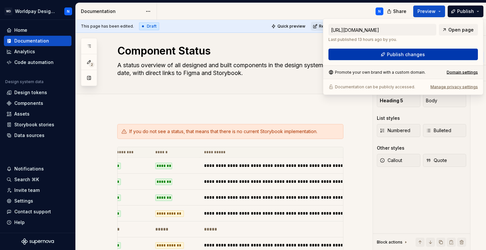
click at [427, 54] on button "Publish changes" at bounding box center [404, 55] width 150 height 12
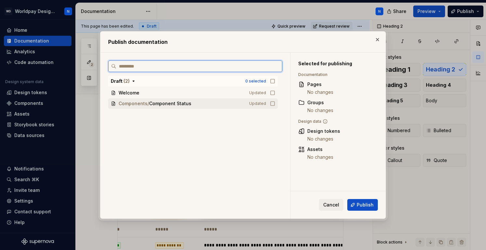
click at [275, 104] on icon at bounding box center [272, 103] width 5 height 5
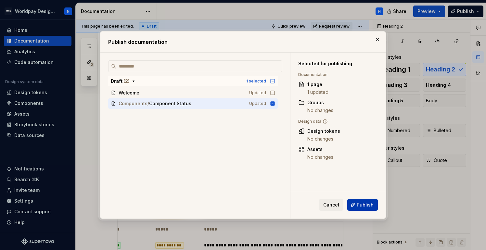
click at [364, 204] on span "Publish" at bounding box center [365, 205] width 17 height 7
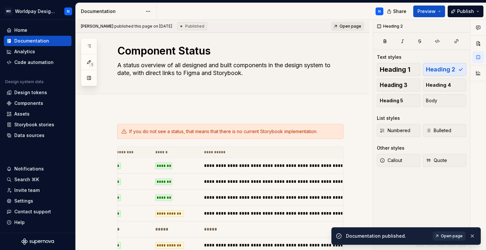
click at [455, 236] on span "Open page" at bounding box center [452, 236] width 22 height 5
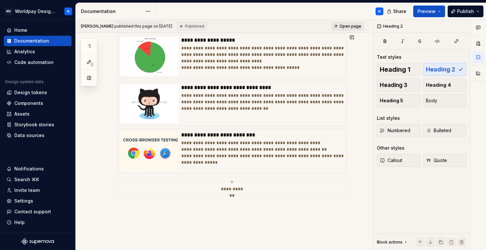
scroll to position [584, 0]
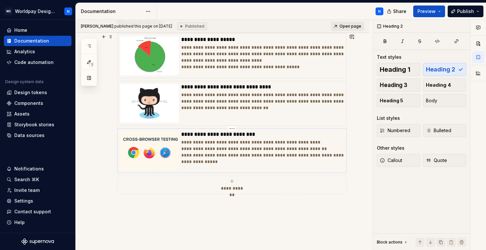
click at [223, 162] on p "**********" at bounding box center [262, 152] width 163 height 26
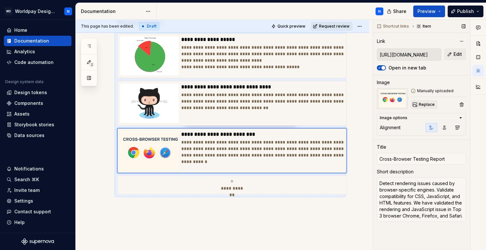
click at [424, 104] on span "Replace" at bounding box center [427, 104] width 16 height 5
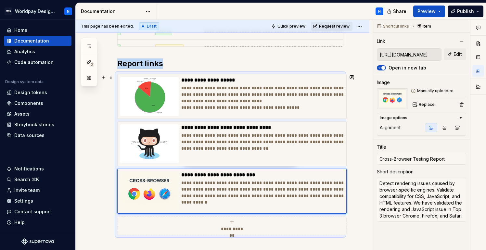
scroll to position [541, 0]
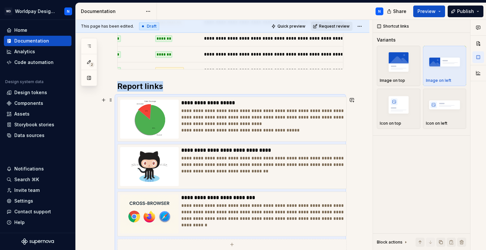
scroll to position [517, 0]
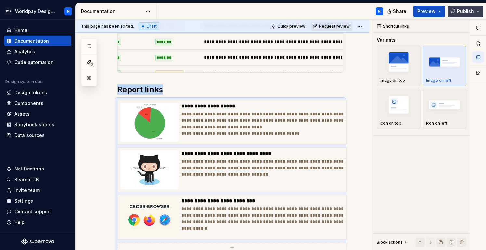
click at [467, 9] on span "Publish" at bounding box center [466, 11] width 17 height 7
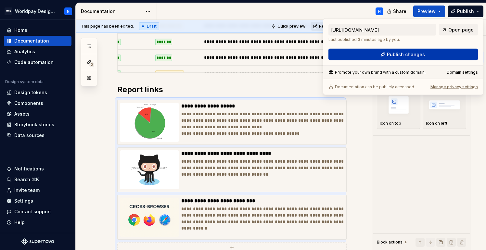
click at [419, 54] on span "Publish changes" at bounding box center [406, 54] width 38 height 7
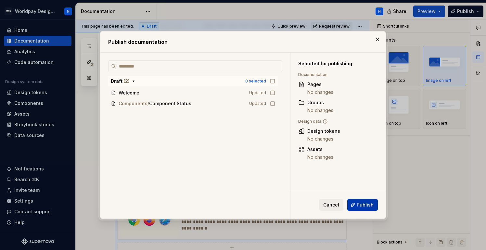
click at [369, 205] on span "Publish" at bounding box center [365, 205] width 17 height 7
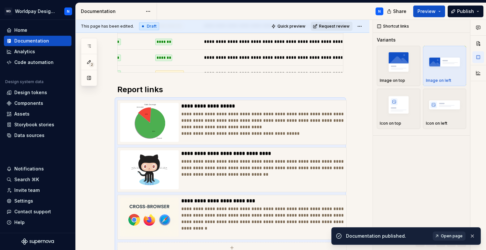
click at [452, 237] on span "Open page" at bounding box center [452, 236] width 22 height 5
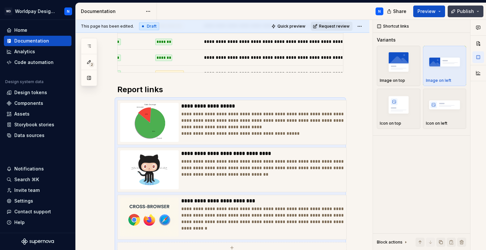
click at [463, 10] on span "Publish" at bounding box center [466, 11] width 17 height 7
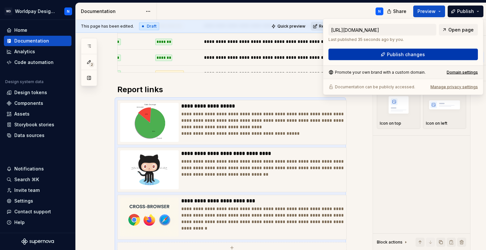
click at [415, 55] on span "Publish changes" at bounding box center [406, 54] width 38 height 7
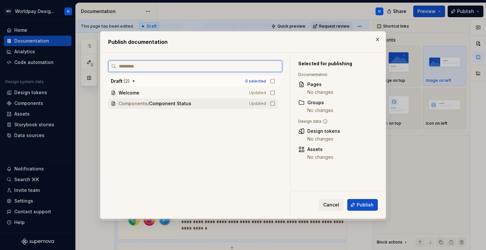
click at [275, 103] on icon at bounding box center [272, 103] width 5 height 5
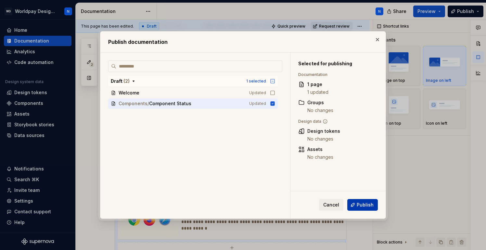
click at [365, 205] on span "Publish" at bounding box center [365, 205] width 17 height 7
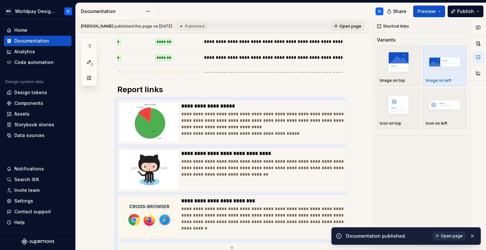
click at [450, 237] on span "Open page" at bounding box center [452, 236] width 22 height 5
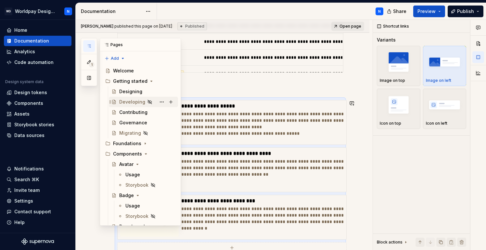
click at [133, 101] on div "Developing" at bounding box center [132, 102] width 26 height 7
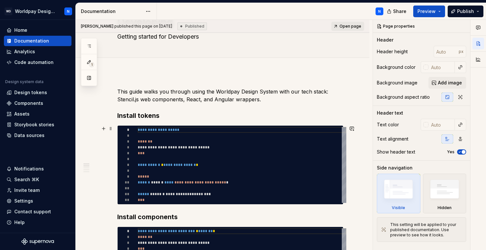
scroll to position [6, 0]
click at [218, 138] on div "**********" at bounding box center [242, 165] width 209 height 76
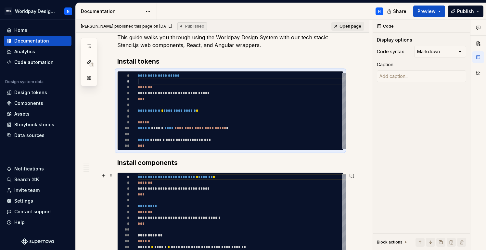
scroll to position [96, 0]
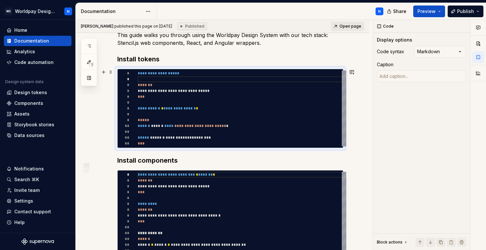
click at [236, 127] on div "**********" at bounding box center [242, 109] width 209 height 76
